Goal: Find specific page/section: Find specific page/section

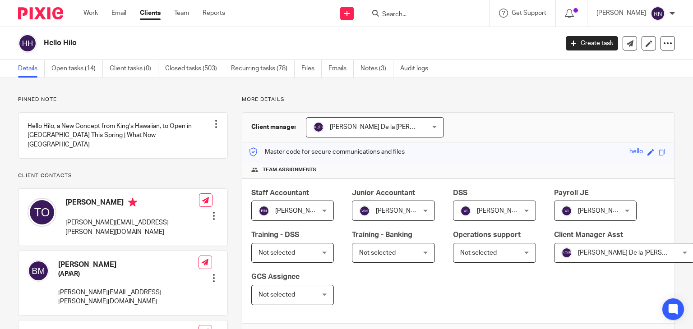
scroll to position [231, 0]
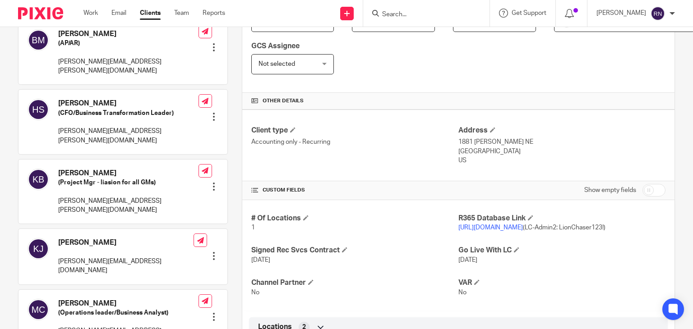
click at [419, 14] on input "Search" at bounding box center [421, 15] width 81 height 8
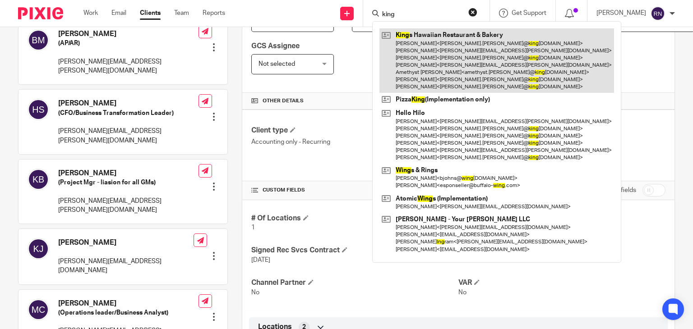
type input "king"
click at [437, 47] on link at bounding box center [497, 60] width 235 height 65
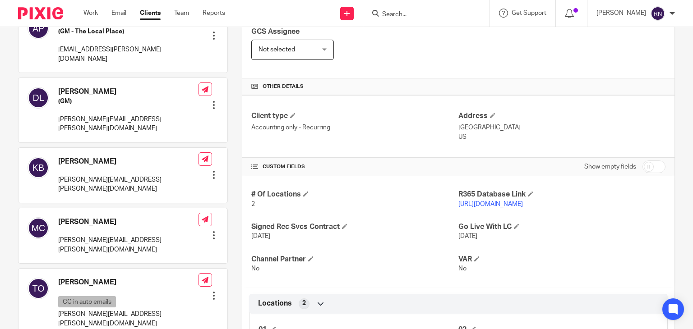
scroll to position [277, 0]
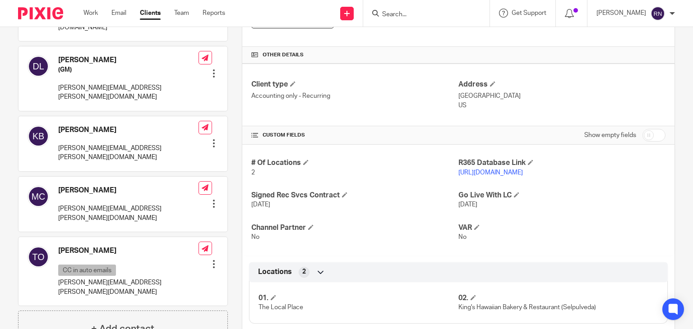
click at [493, 172] on link "[URL][DOMAIN_NAME]" at bounding box center [491, 173] width 65 height 6
